Goal: Find specific page/section: Find specific page/section

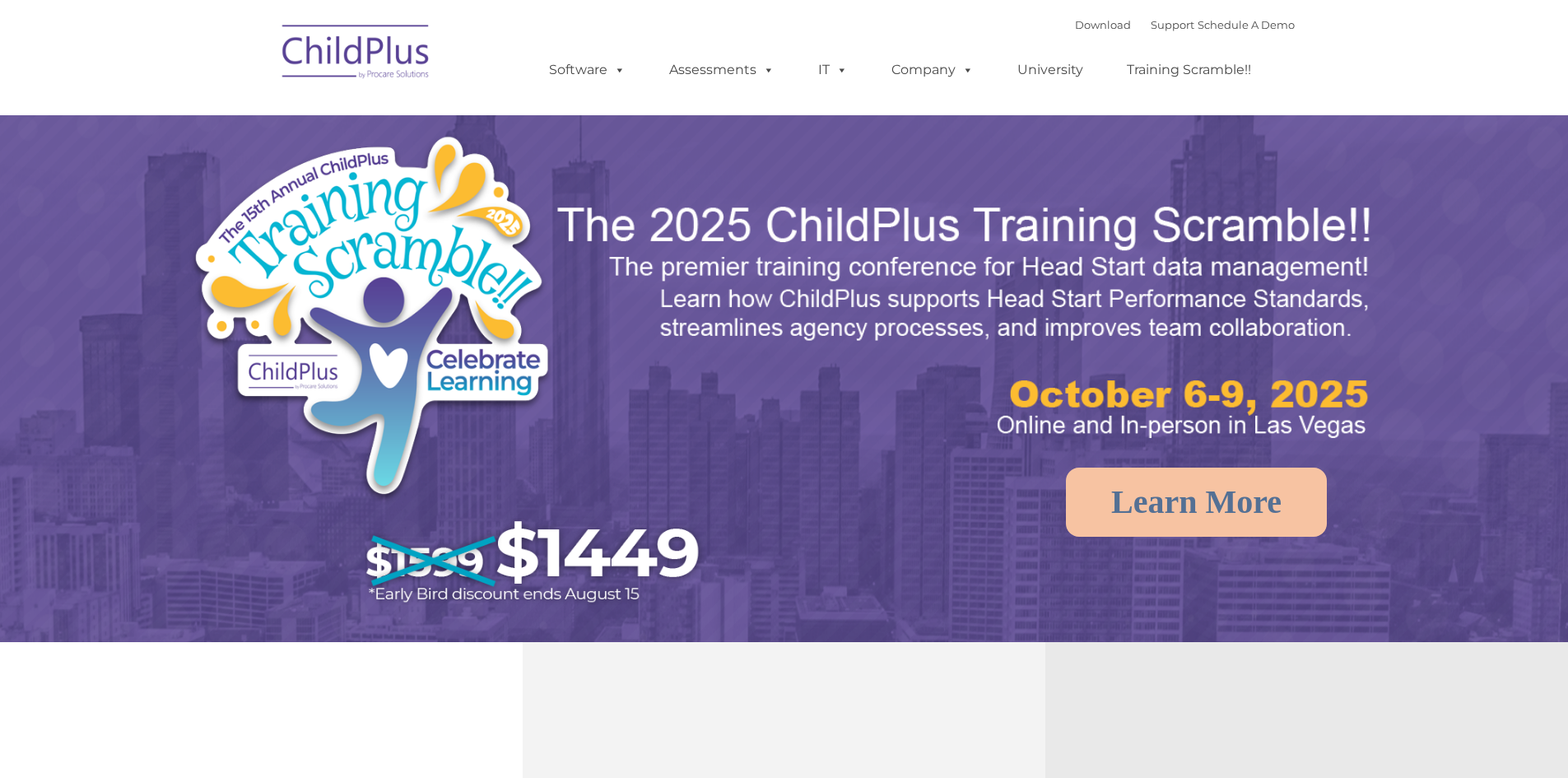
select select "MEDIUM"
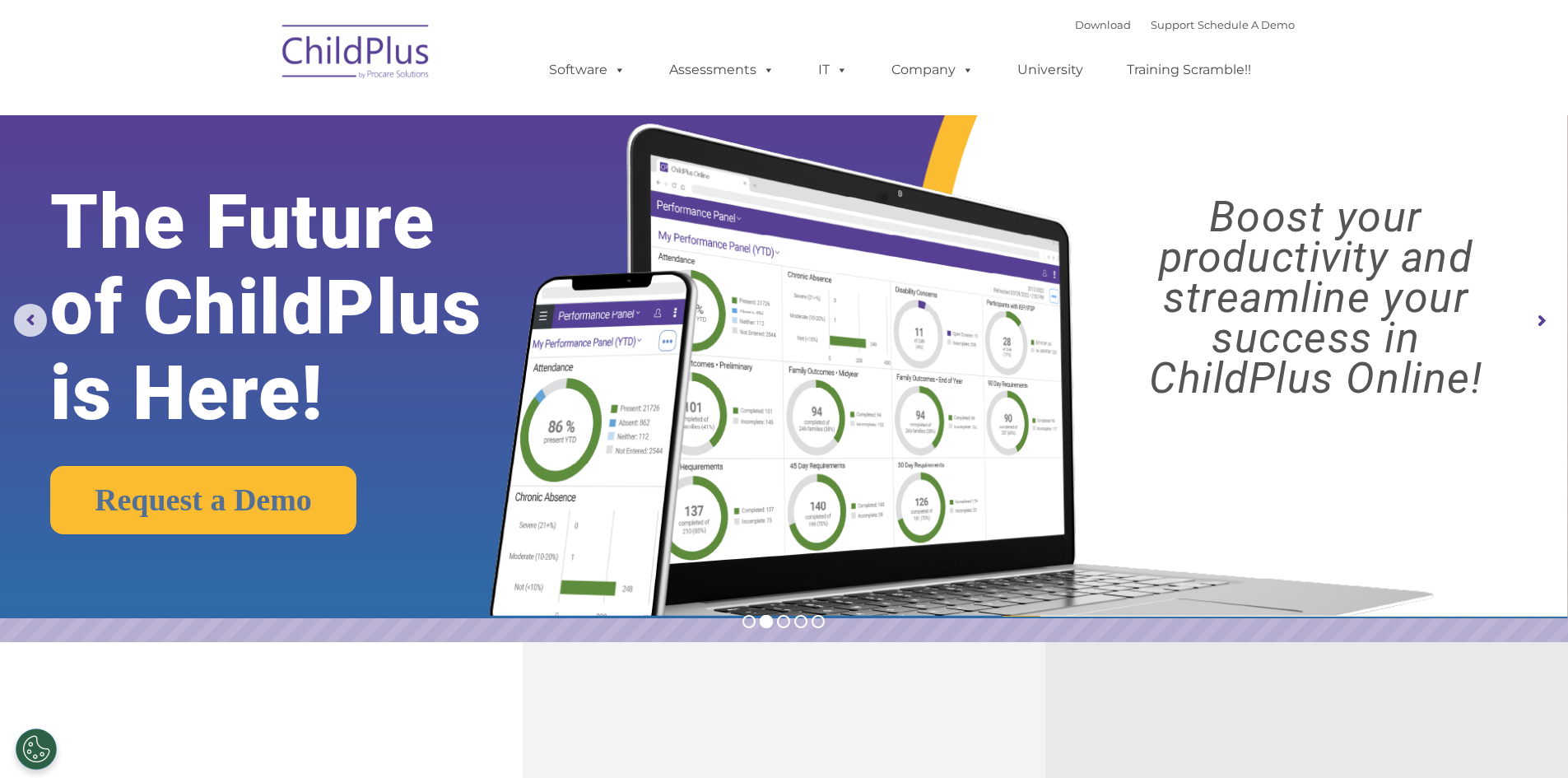
click at [348, 82] on img at bounding box center [356, 54] width 165 height 82
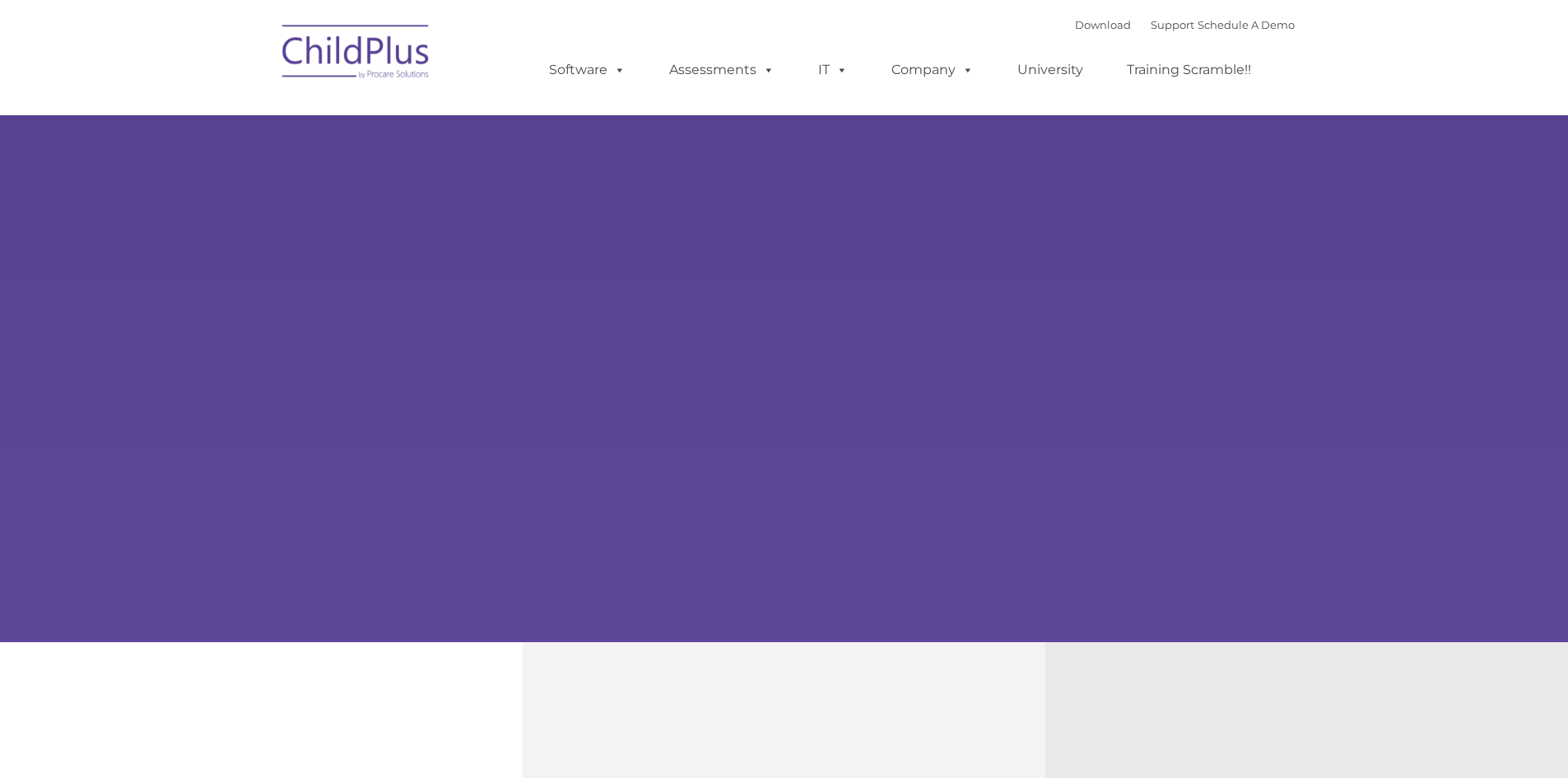
type input ""
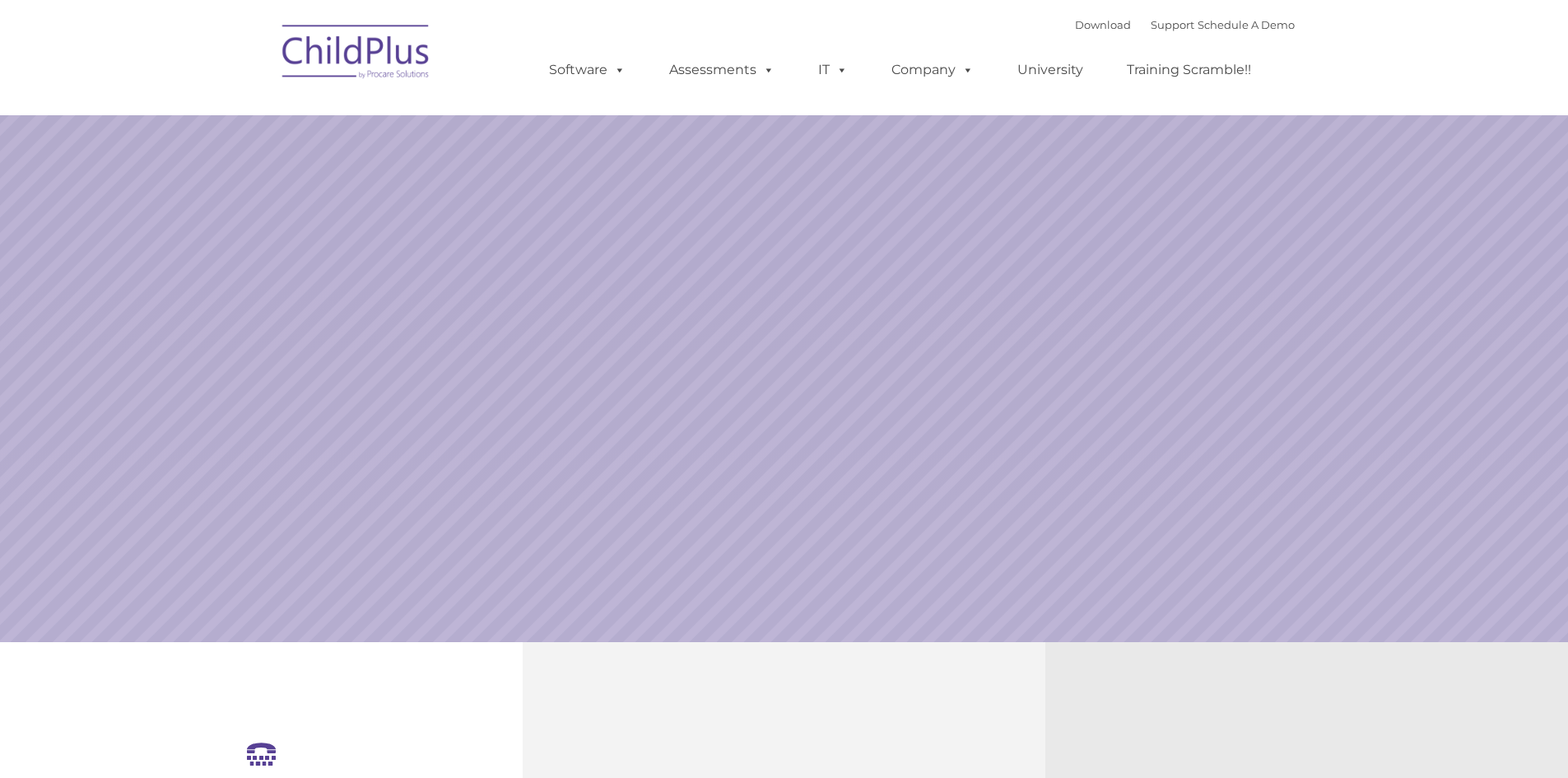
select select "MEDIUM"
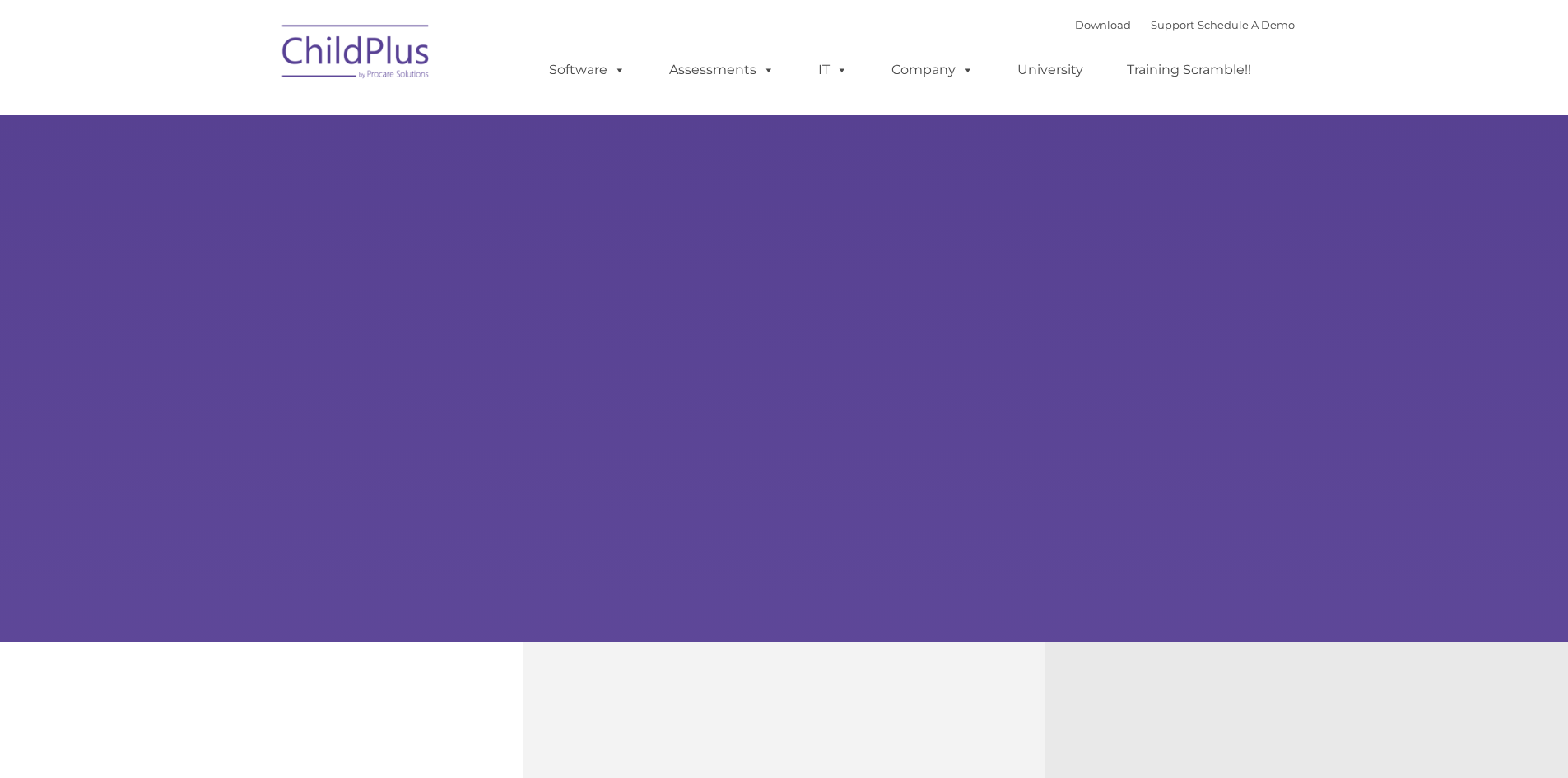
type input ""
select select "MEDIUM"
